Goal: Transaction & Acquisition: Book appointment/travel/reservation

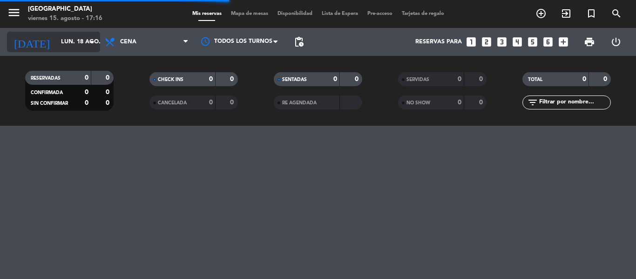
click at [72, 44] on input "lun. 18 ago." at bounding box center [95, 42] width 79 height 16
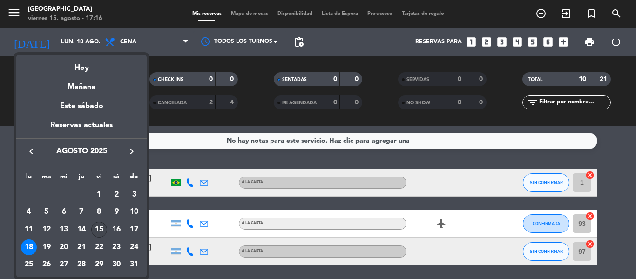
click at [101, 230] on div "15" at bounding box center [99, 230] width 16 height 16
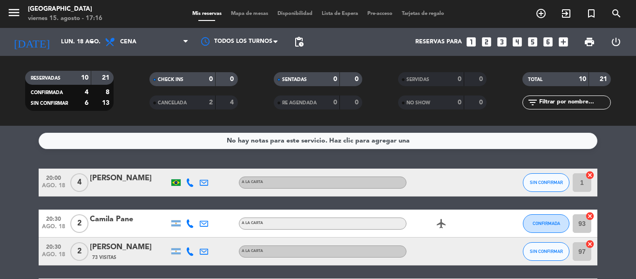
type input "vie. 15 ago."
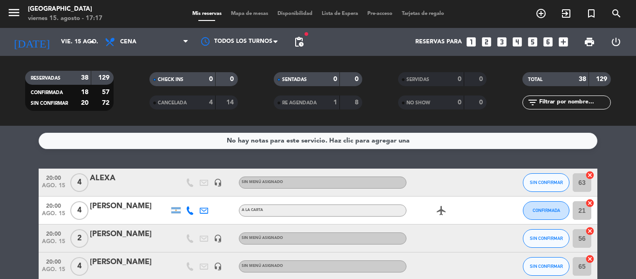
click at [546, 43] on icon "looks_6" at bounding box center [548, 42] width 12 height 12
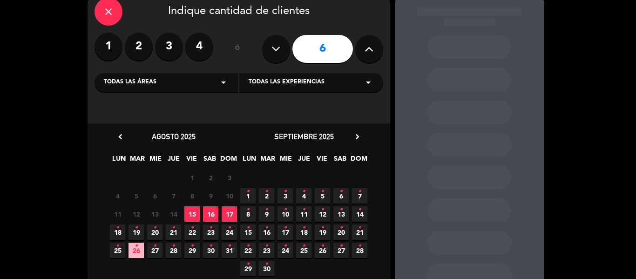
click at [189, 219] on span "15" at bounding box center [192, 213] width 15 height 15
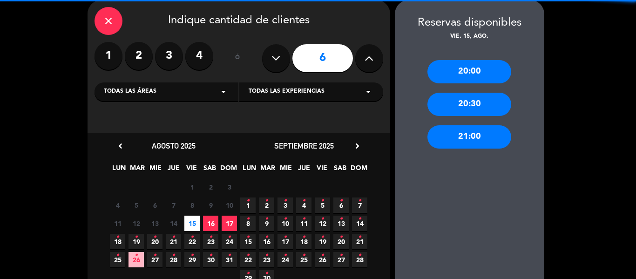
click at [482, 64] on div "20:00" at bounding box center [470, 71] width 84 height 23
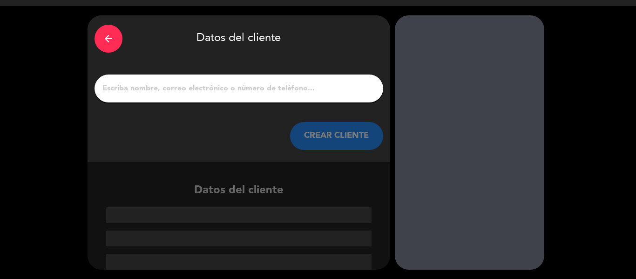
scroll to position [22, 0]
click at [213, 96] on div at bounding box center [239, 89] width 289 height 28
click at [210, 89] on input "1" at bounding box center [239, 88] width 275 height 13
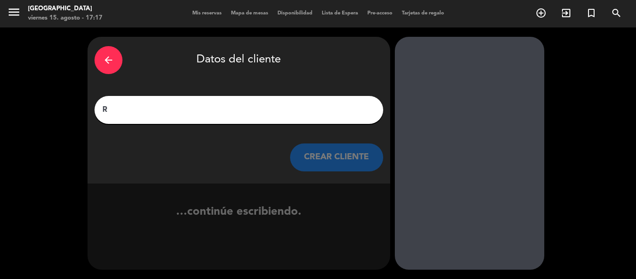
scroll to position [0, 0]
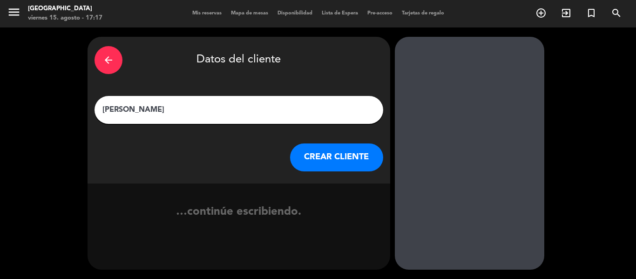
type input "[PERSON_NAME]"
click at [344, 165] on button "CREAR CLIENTE" at bounding box center [336, 158] width 93 height 28
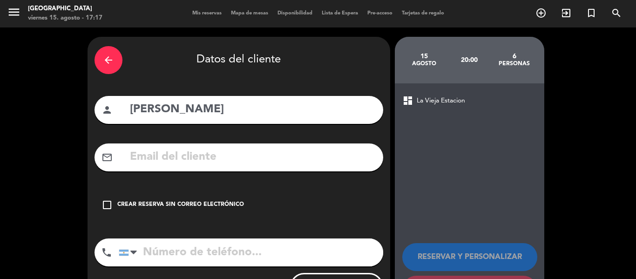
click at [197, 207] on div "Crear reserva sin correo electrónico" at bounding box center [180, 204] width 127 height 9
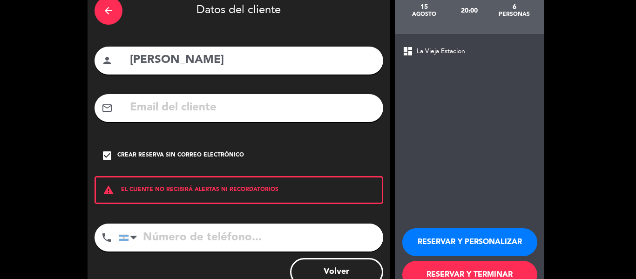
scroll to position [80, 0]
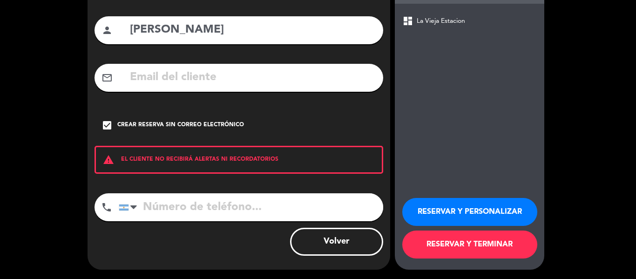
click at [461, 249] on button "RESERVAR Y TERMINAR" at bounding box center [470, 245] width 135 height 28
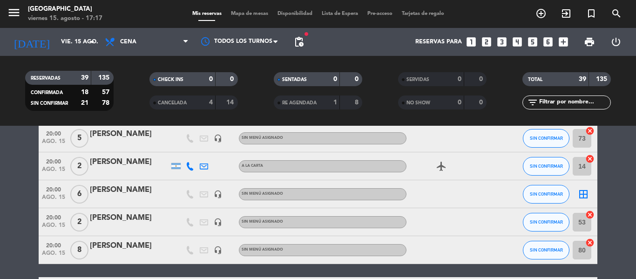
scroll to position [419, 0]
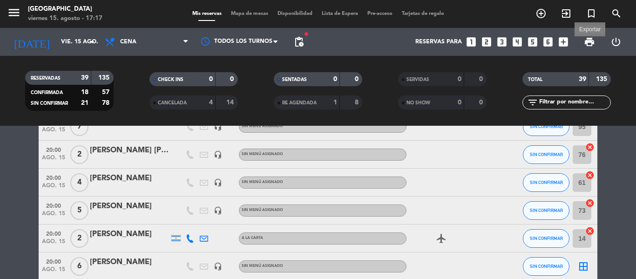
drag, startPoint x: 589, startPoint y: 45, endPoint x: 581, endPoint y: 47, distance: 7.7
click at [589, 45] on span "print" at bounding box center [589, 41] width 11 height 11
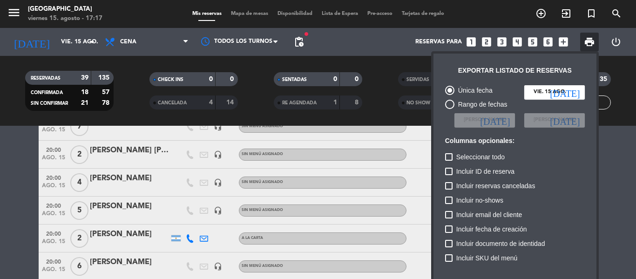
scroll to position [57, 0]
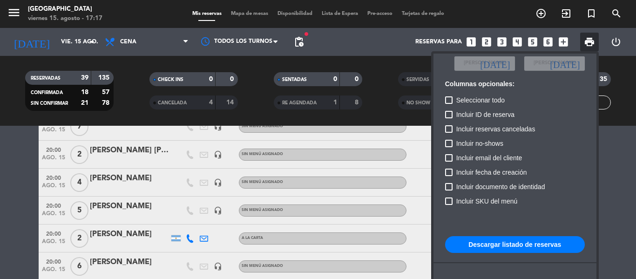
click at [539, 244] on button "Descargar listado de reservas" at bounding box center [515, 244] width 140 height 17
click at [488, 44] on div at bounding box center [318, 139] width 636 height 279
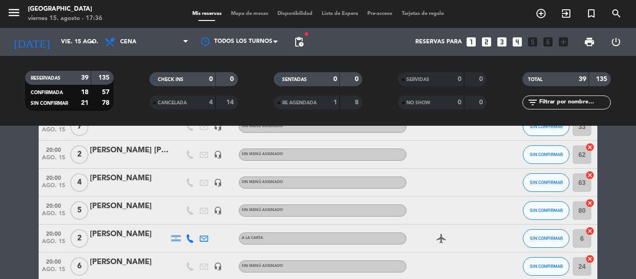
click at [488, 44] on icon "looks_two" at bounding box center [487, 42] width 12 height 12
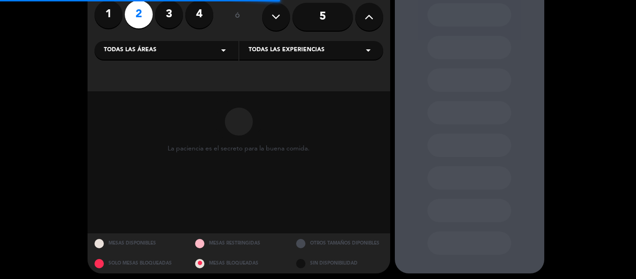
scroll to position [82, 0]
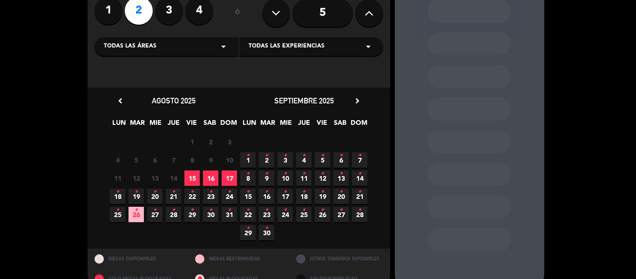
click at [230, 178] on span "17" at bounding box center [229, 178] width 15 height 15
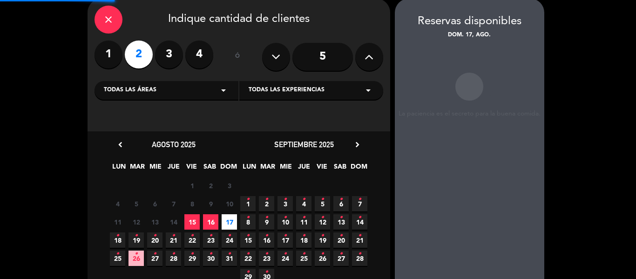
scroll to position [37, 0]
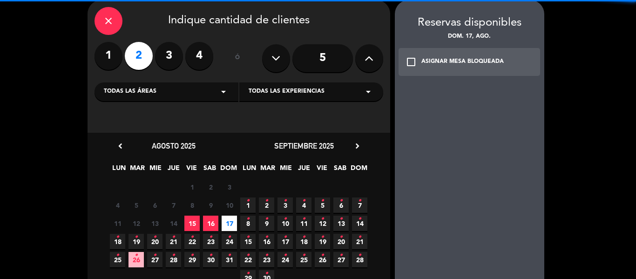
click at [465, 61] on div "ASIGNAR MESA BLOQUEADA" at bounding box center [463, 61] width 82 height 9
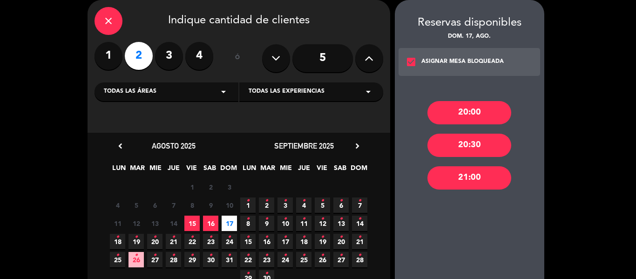
click at [459, 106] on div "20:00" at bounding box center [470, 112] width 84 height 23
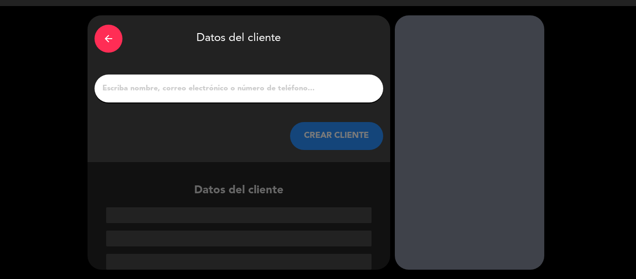
scroll to position [22, 0]
click at [236, 86] on input "1" at bounding box center [239, 88] width 275 height 13
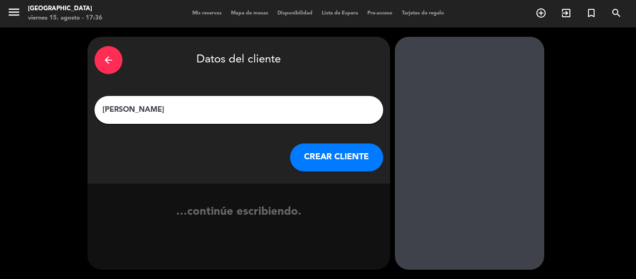
type input "[PERSON_NAME]"
click at [310, 156] on button "CREAR CLIENTE" at bounding box center [336, 158] width 93 height 28
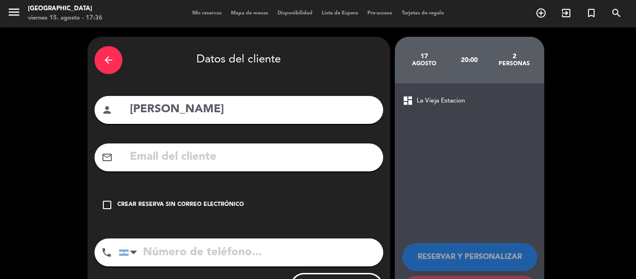
click at [176, 205] on div "Crear reserva sin correo electrónico" at bounding box center [180, 204] width 127 height 9
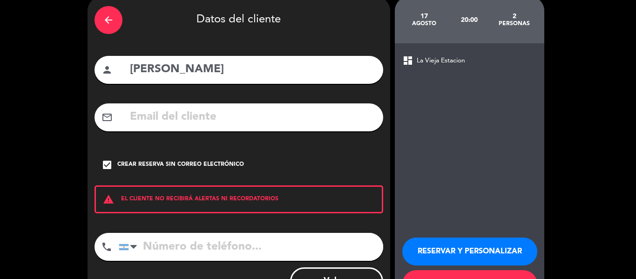
scroll to position [80, 0]
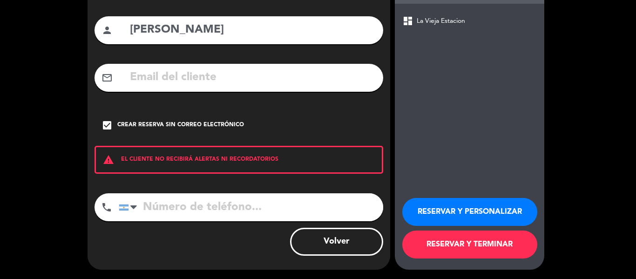
click at [484, 253] on button "RESERVAR Y TERMINAR" at bounding box center [470, 245] width 135 height 28
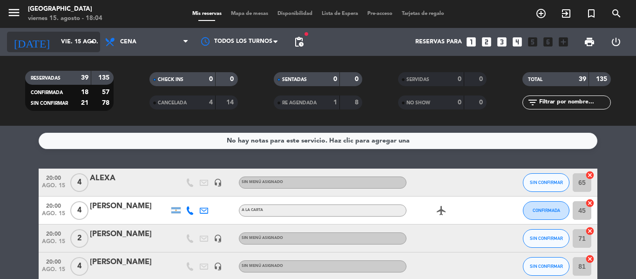
click at [86, 41] on input "vie. 15 ago." at bounding box center [95, 42] width 79 height 16
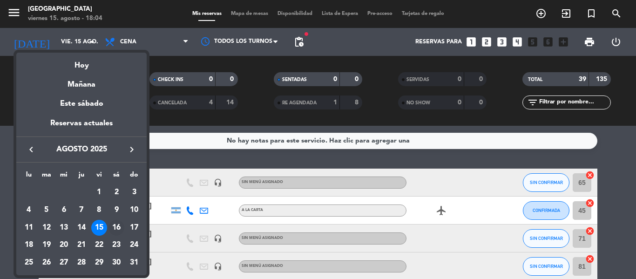
click at [114, 225] on div "16" at bounding box center [117, 228] width 16 height 16
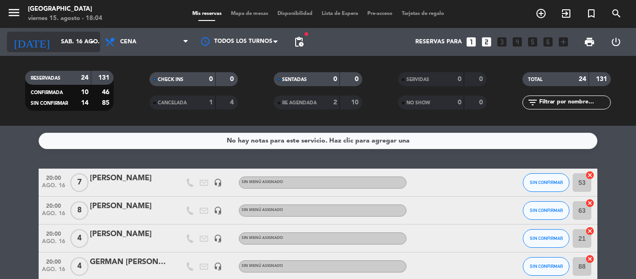
click at [77, 47] on input "sáb. 16 ago." at bounding box center [95, 42] width 79 height 16
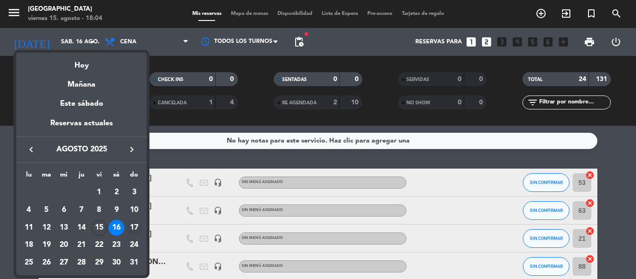
click at [135, 226] on div "17" at bounding box center [134, 228] width 16 height 16
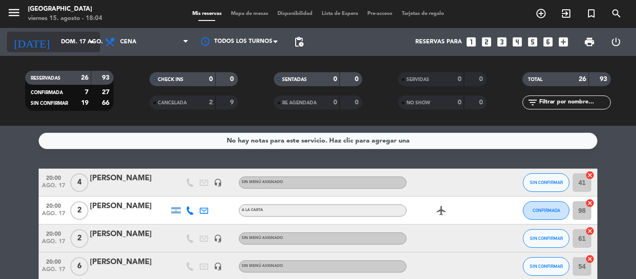
click at [77, 41] on input "dom. 17 ago." at bounding box center [95, 42] width 79 height 16
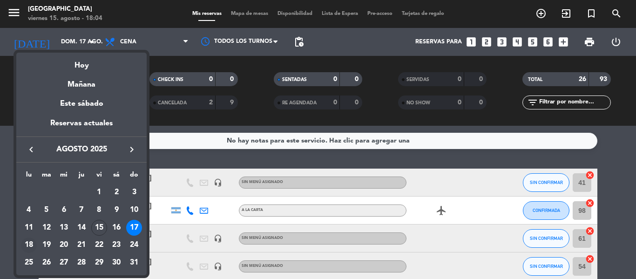
click at [29, 247] on div "18" at bounding box center [29, 246] width 16 height 16
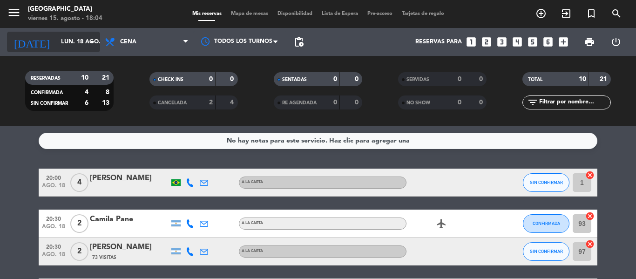
click at [66, 35] on input "lun. 18 ago." at bounding box center [95, 42] width 79 height 16
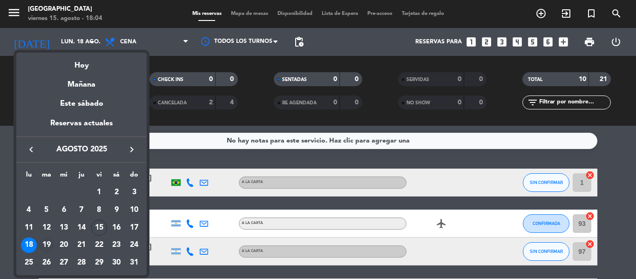
click at [48, 247] on div "19" at bounding box center [47, 246] width 16 height 16
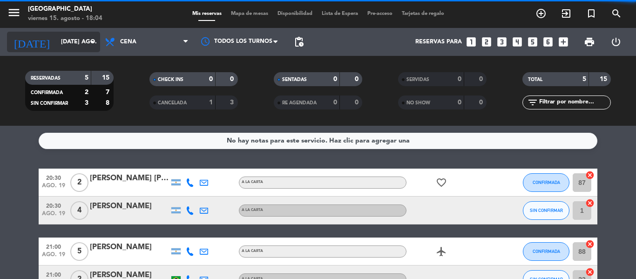
click at [69, 45] on input "[DATE] ago." at bounding box center [95, 42] width 79 height 16
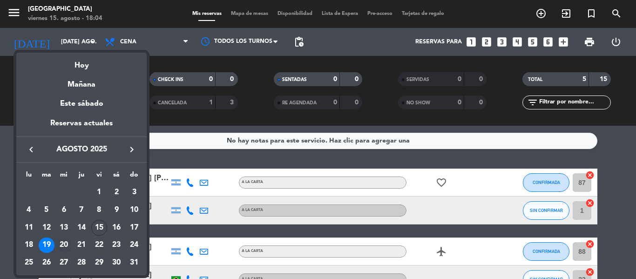
click at [65, 245] on div "20" at bounding box center [64, 246] width 16 height 16
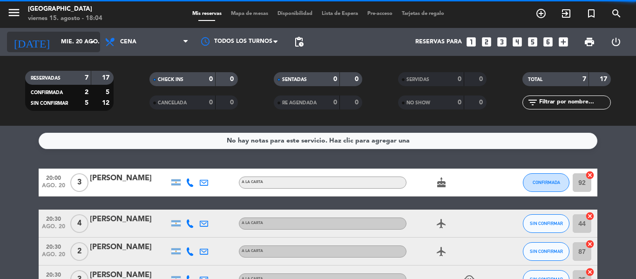
click at [72, 45] on input "mié. 20 ago." at bounding box center [95, 42] width 79 height 16
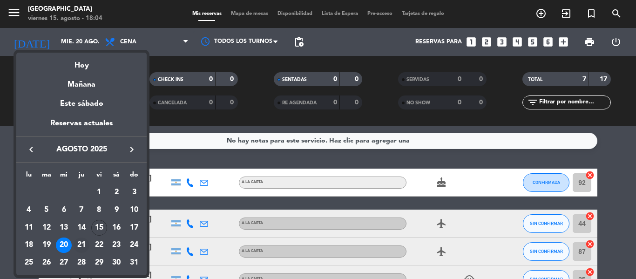
click at [81, 246] on div "21" at bounding box center [82, 246] width 16 height 16
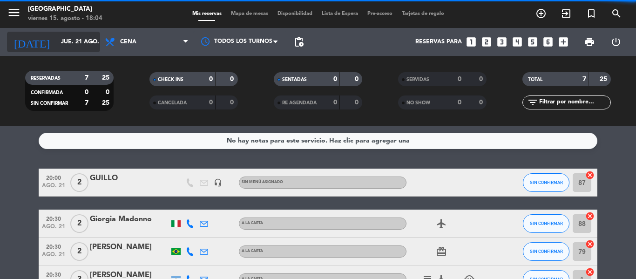
click at [68, 47] on input "jue. 21 ago." at bounding box center [95, 42] width 79 height 16
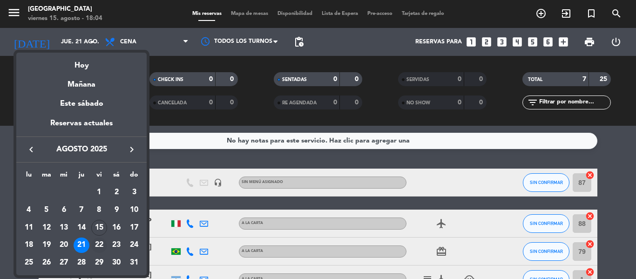
click at [105, 239] on div "22" at bounding box center [99, 246] width 16 height 16
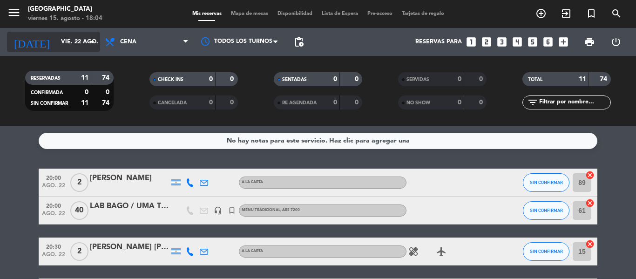
click at [74, 38] on input "vie. 22 ago." at bounding box center [95, 42] width 79 height 16
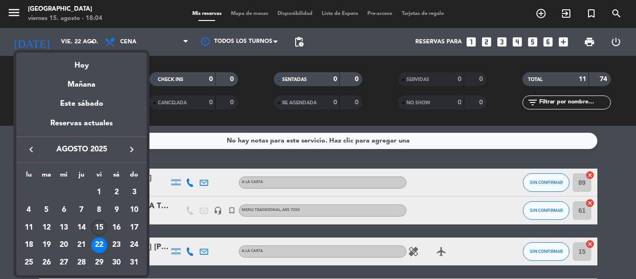
click at [97, 227] on div "15" at bounding box center [99, 228] width 16 height 16
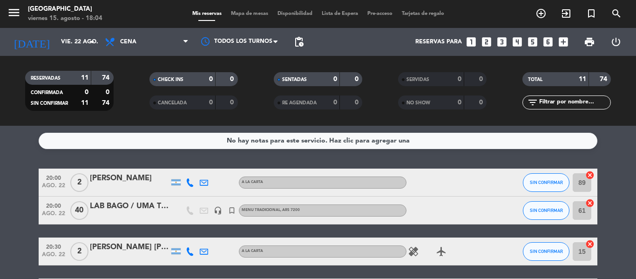
type input "vie. 15 ago."
